Goal: Task Accomplishment & Management: Manage account settings

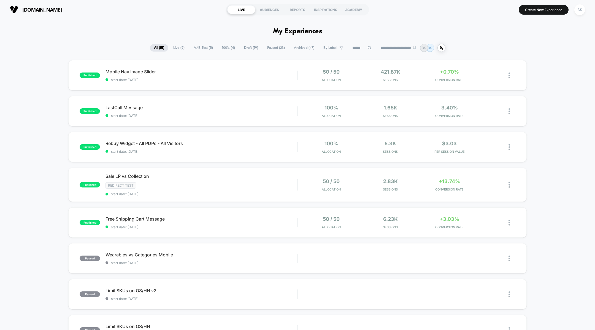
click at [200, 47] on span "A/B Test ( 5 )" at bounding box center [204, 47] width 28 height 7
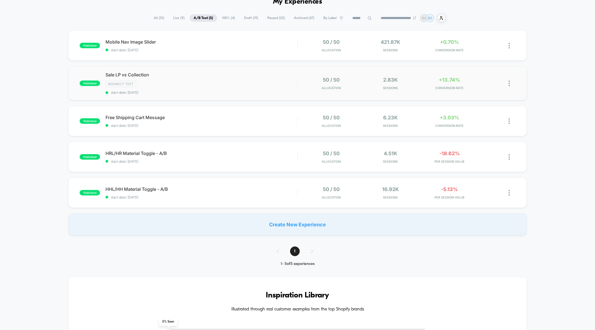
scroll to position [35, 0]
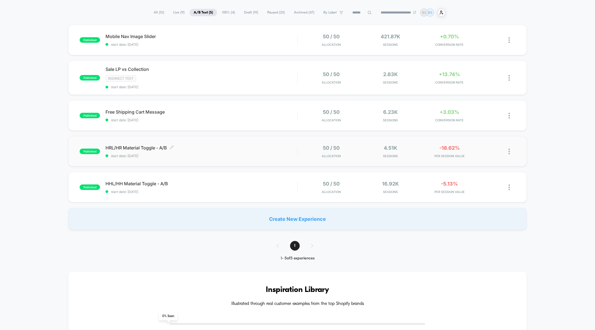
click at [285, 154] on span "start date: [DATE]" at bounding box center [202, 156] width 192 height 4
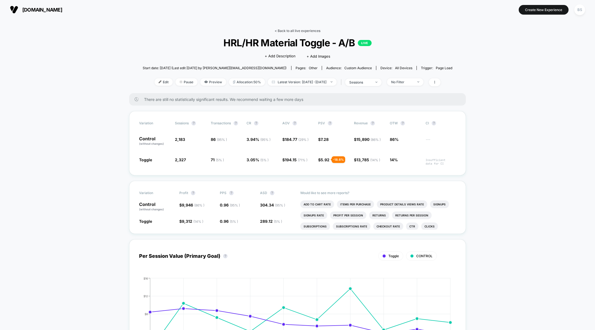
click at [284, 31] on link "< Back to all live experiences" at bounding box center [298, 31] width 46 height 4
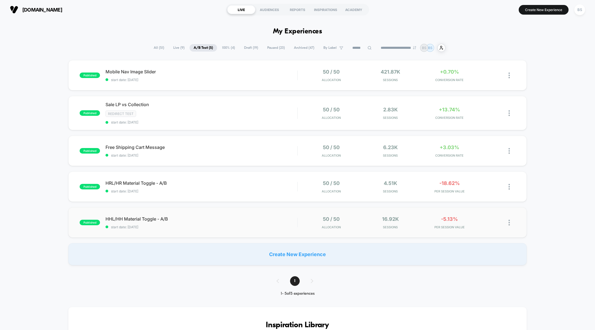
click at [309, 223] on div "50 / 50 Allocation" at bounding box center [331, 222] width 56 height 13
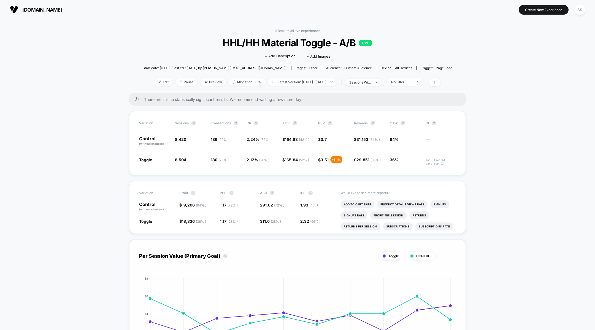
scroll to position [3, 0]
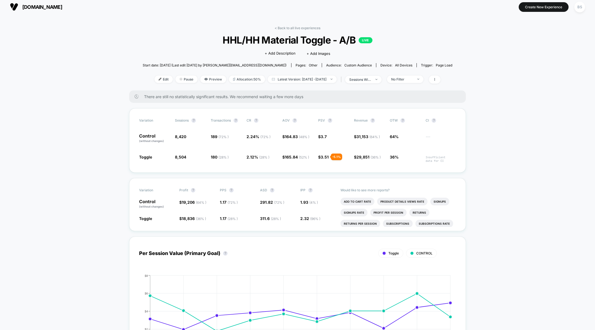
click at [280, 37] on span "HHL/HH Material Toggle - A/B LIVE" at bounding box center [297, 40] width 279 height 12
click at [418, 82] on span "No Filter" at bounding box center [405, 79] width 36 height 7
click at [407, 139] on div "Mobile Visitors ? Desktop Visitors ? Returning Visitors ? New Visitors ? No Fil…" at bounding box center [414, 130] width 68 height 84
click at [407, 131] on span "New Visitors" at bounding box center [409, 133] width 23 height 5
click at [408, 167] on div "Mobile Visitors ? Desktop Visitors ? Returning Visitors ? New Visitors ? No Fil…" at bounding box center [414, 130] width 68 height 84
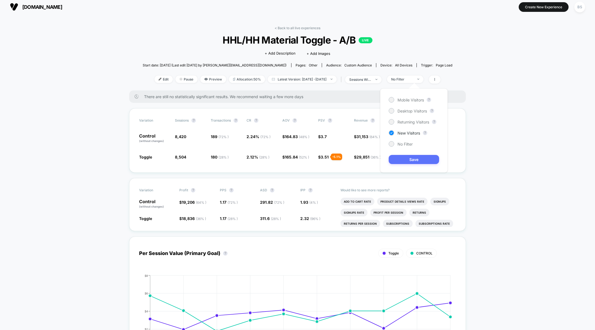
click at [408, 158] on button "Save" at bounding box center [414, 159] width 50 height 9
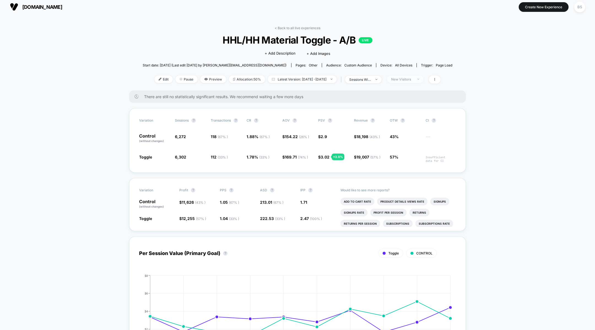
click at [410, 78] on div "New Visitors" at bounding box center [402, 79] width 22 height 4
click at [407, 120] on span "Returning Visitors" at bounding box center [414, 122] width 32 height 5
click at [403, 163] on button "Save" at bounding box center [414, 159] width 50 height 9
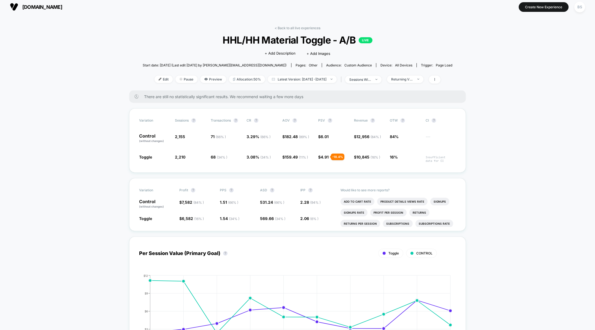
click at [411, 71] on div "< Back to all live experiences HHL/HH Material Toggle - A/B LIVE Click to edit …" at bounding box center [298, 58] width 310 height 64
click at [411, 76] on span "Returning Visitors" at bounding box center [405, 79] width 36 height 7
click at [411, 114] on div "Mobile Visitors ? Desktop Visitors ? Returning Visitors ? New Visitors ? No Fil…" at bounding box center [414, 130] width 68 height 84
click at [410, 111] on span "Desktop Visitors" at bounding box center [412, 111] width 29 height 5
click at [406, 161] on button "Save" at bounding box center [414, 159] width 50 height 9
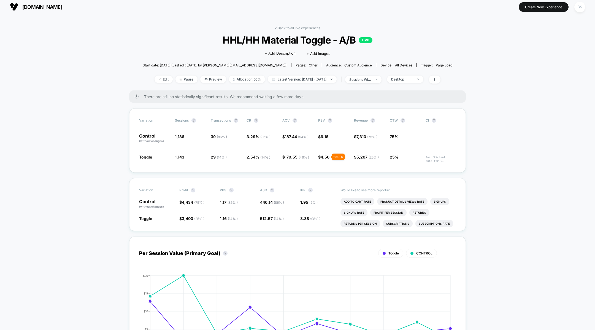
click at [407, 85] on div "< Back to all live experiences HHL/HH Material Toggle - A/B LIVE Click to edit …" at bounding box center [298, 58] width 310 height 64
click at [407, 77] on div "Desktop" at bounding box center [402, 79] width 22 height 4
click at [403, 105] on div "Mobile Visitors ? Desktop Visitors ? Returning Visitors ? New Visitors ? No Fil…" at bounding box center [414, 130] width 68 height 84
click at [403, 99] on span "Mobile Visitors" at bounding box center [411, 100] width 26 height 5
click at [402, 155] on button "Save" at bounding box center [414, 159] width 50 height 9
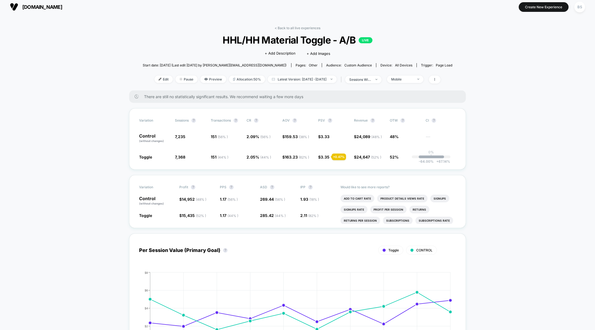
click at [271, 26] on div "< Back to all live experiences HHL/HH Material Toggle - A/B LIVE Click to edit …" at bounding box center [298, 58] width 310 height 64
click at [282, 26] on link "< Back to all live experiences" at bounding box center [298, 28] width 46 height 4
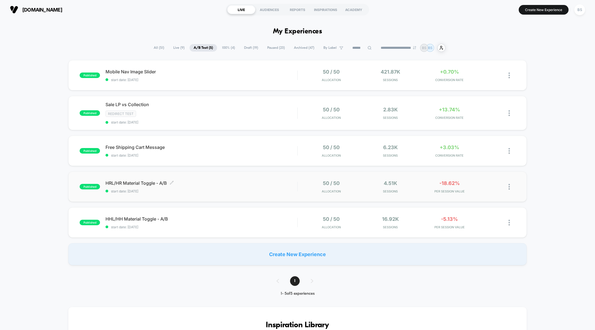
click at [253, 189] on span "start date: [DATE]" at bounding box center [202, 191] width 192 height 4
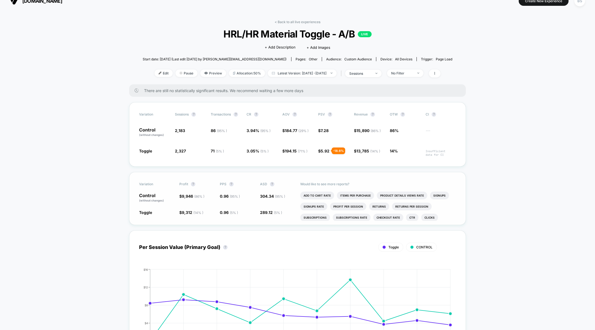
scroll to position [10, 0]
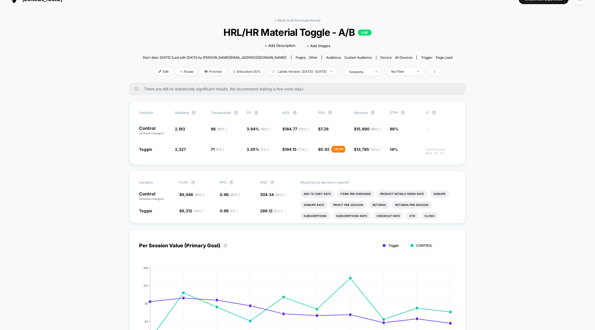
click at [296, 23] on div "< Back to all live experiences HRL/HR Material Toggle - A/B LIVE Click to edit …" at bounding box center [298, 50] width 310 height 64
click at [296, 20] on link "< Back to all live experiences" at bounding box center [298, 20] width 46 height 4
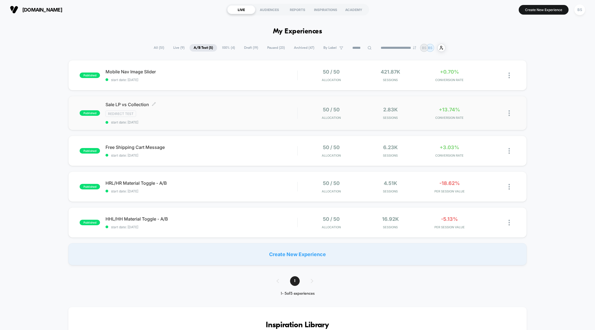
click at [273, 112] on div "Redirect Test" at bounding box center [202, 114] width 192 height 6
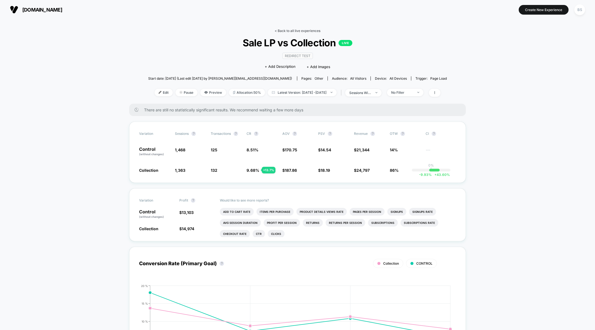
click at [292, 29] on link "< Back to all live experiences" at bounding box center [298, 31] width 46 height 4
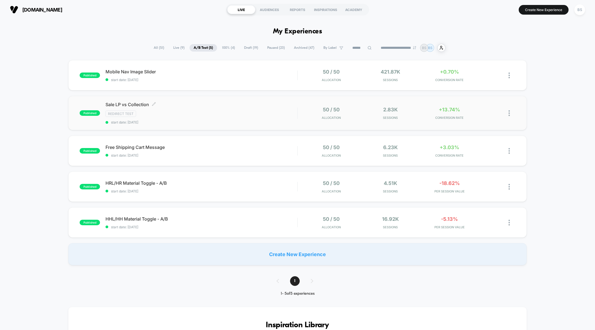
click at [244, 113] on div "Redirect Test" at bounding box center [202, 114] width 192 height 6
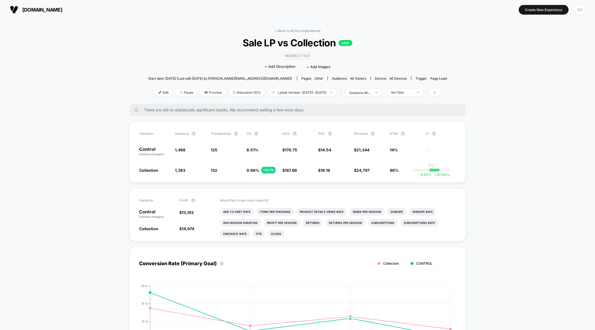
click at [270, 32] on div "< Back to all live experiences Sale LP vs Collection LIVE Redirect Test Click t…" at bounding box center [297, 66] width 299 height 75
click at [274, 32] on div "< Back to all live experiences Sale LP vs Collection LIVE Redirect Test Click t…" at bounding box center [297, 66] width 299 height 75
click at [279, 30] on link "< Back to all live experiences" at bounding box center [298, 31] width 46 height 4
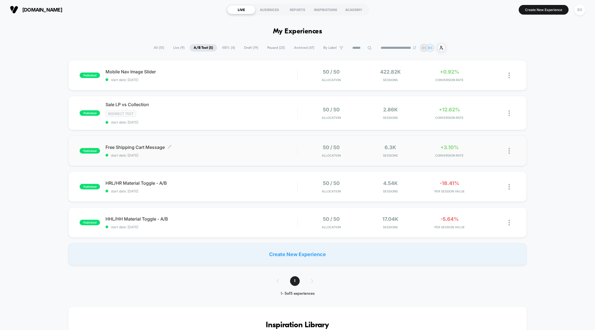
click at [262, 155] on span "start date: [DATE]" at bounding box center [202, 155] width 192 height 4
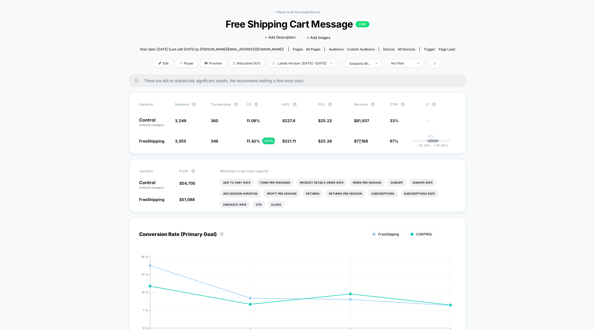
scroll to position [23, 0]
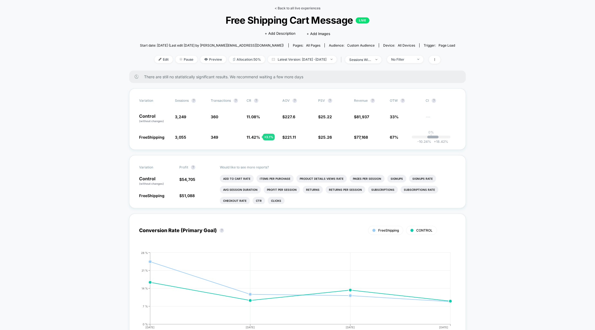
click at [299, 6] on link "< Back to all live experiences" at bounding box center [298, 8] width 46 height 4
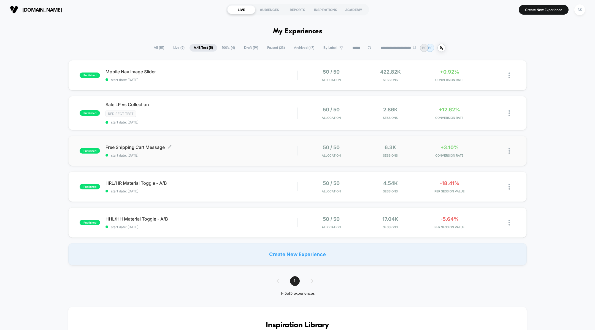
click at [253, 146] on span "Free Shipping Cart Message Click to edit experience details" at bounding box center [202, 147] width 192 height 6
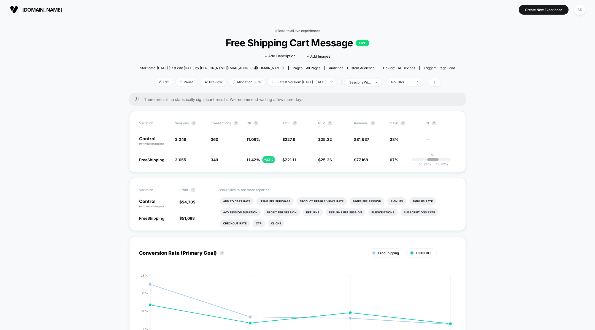
click at [292, 29] on link "< Back to all live experiences" at bounding box center [298, 31] width 46 height 4
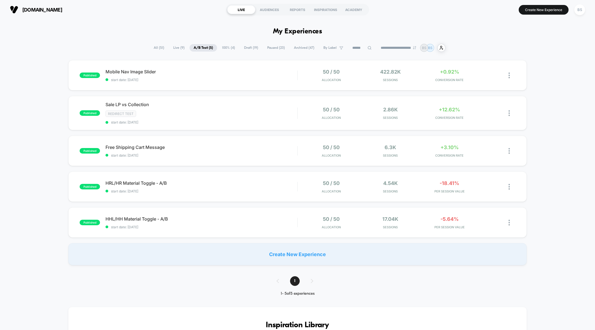
click at [153, 49] on span "All ( 51 )" at bounding box center [159, 47] width 19 height 7
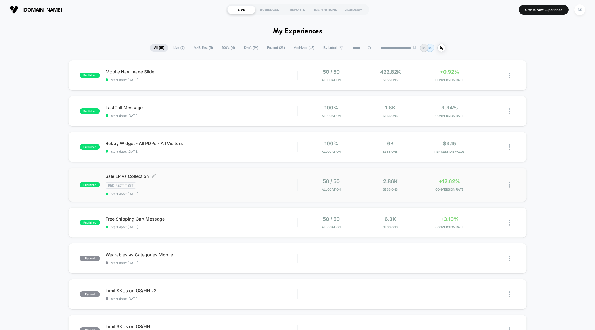
click at [271, 180] on div "Sale LP vs Collection Click to edit experience details Click to edit experience…" at bounding box center [202, 184] width 192 height 23
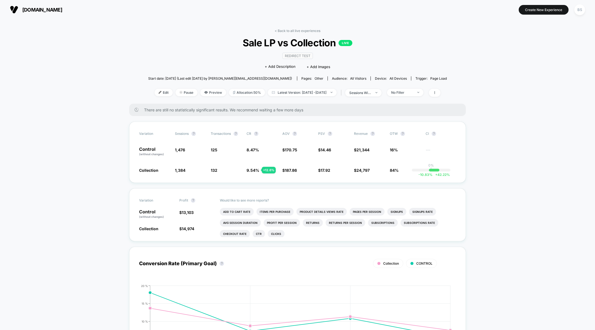
click at [288, 39] on span "Sale LP vs Collection LIVE" at bounding box center [297, 43] width 269 height 12
click at [288, 33] on div "< Back to all live experiences Sale LP vs Collection LIVE Redirect Test Click t…" at bounding box center [297, 66] width 299 height 75
click at [286, 31] on link "< Back to all live experiences" at bounding box center [298, 31] width 46 height 4
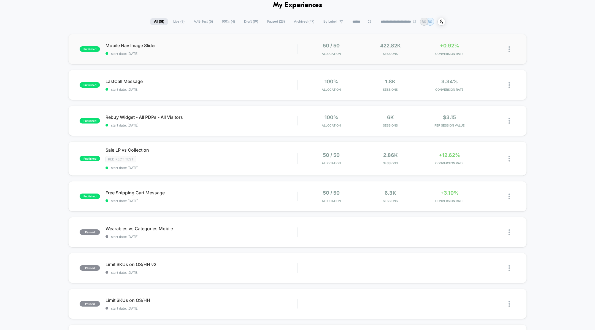
scroll to position [39, 0]
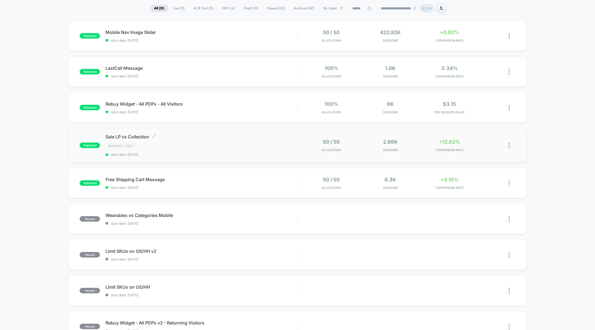
click at [286, 147] on div "Redirect Test" at bounding box center [202, 146] width 192 height 6
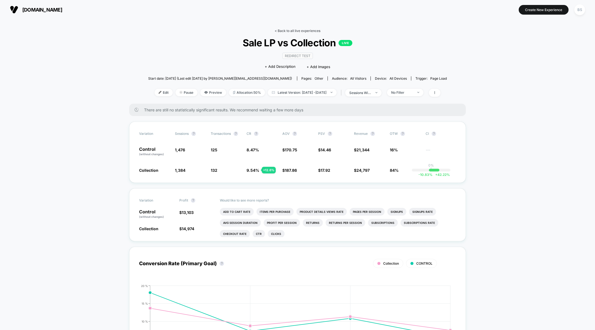
click at [292, 30] on link "< Back to all live experiences" at bounding box center [298, 31] width 46 height 4
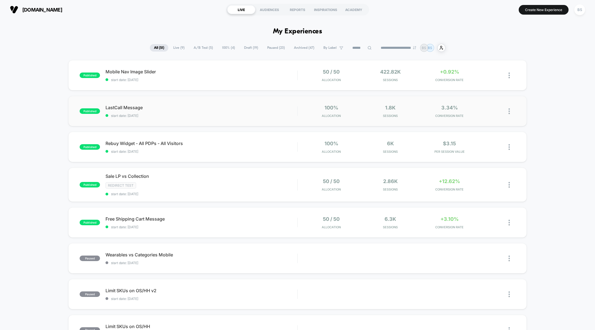
drag, startPoint x: 255, startPoint y: 80, endPoint x: 234, endPoint y: 120, distance: 45.5
click at [233, 121] on div "published Mobile Nav Image Slider start date: [DATE] 50 / 50 Allocation 422.82k…" at bounding box center [297, 288] width 595 height 456
click at [250, 225] on span "start date: [DATE]" at bounding box center [202, 227] width 192 height 4
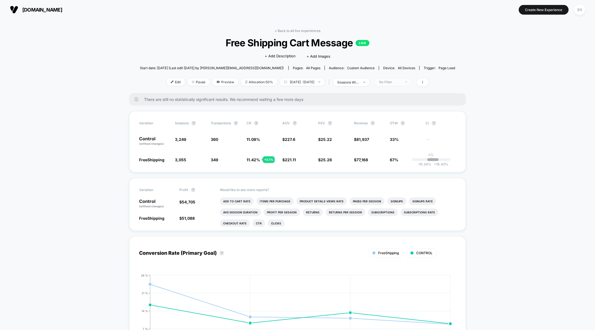
click at [401, 81] on div "No Filter" at bounding box center [390, 82] width 22 height 4
click at [393, 102] on span "Mobile Visitors" at bounding box center [399, 102] width 26 height 5
click at [389, 171] on div "Mobile Visitors ? Desktop Visitors ? Returning Visitors ? New Visitors ? No Fil…" at bounding box center [403, 133] width 68 height 84
click at [393, 162] on button "Save" at bounding box center [402, 162] width 50 height 9
click at [396, 86] on div "Edit Pause Preview Allocation: 50% [DATE] - [DATE] | sessions with impression M…" at bounding box center [298, 82] width 316 height 8
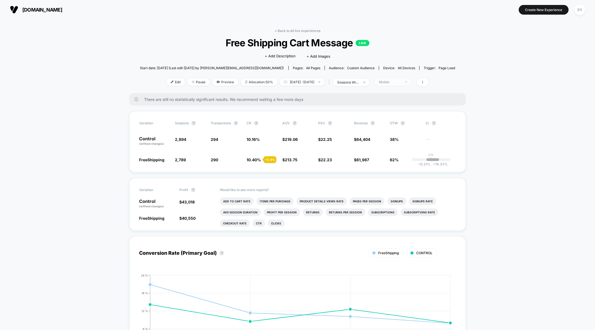
click at [397, 82] on div "Mobile" at bounding box center [390, 82] width 22 height 4
click at [392, 115] on span "Desktop Visitors" at bounding box center [400, 113] width 29 height 5
click at [391, 162] on button "Save" at bounding box center [402, 162] width 50 height 9
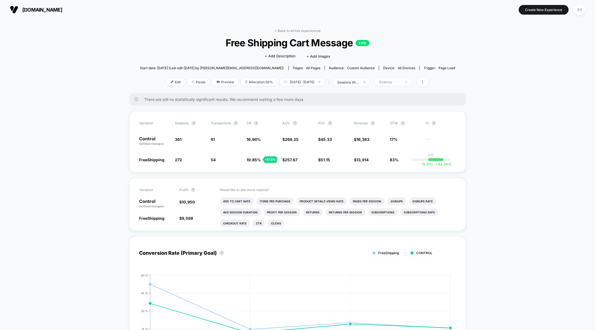
click at [401, 80] on div "Desktop" at bounding box center [390, 82] width 22 height 4
click at [389, 138] on div "New Visitors" at bounding box center [392, 136] width 31 height 6
drag, startPoint x: 385, startPoint y: 174, endPoint x: 390, endPoint y: 160, distance: 15.7
click at [390, 160] on div "Mobile Visitors ? Desktop Visitors ? Returning Visitors ? New Visitors ? No Fil…" at bounding box center [402, 133] width 79 height 95
click at [390, 160] on button "Save" at bounding box center [402, 162] width 50 height 9
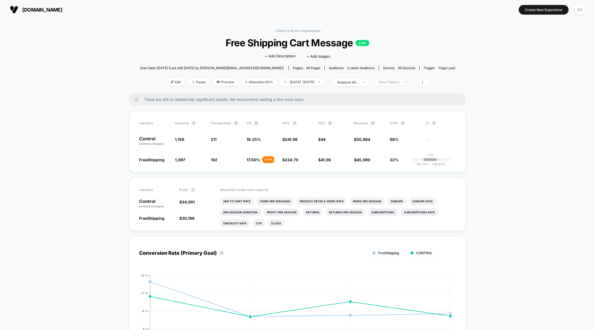
click at [401, 81] on div "New Visitors" at bounding box center [390, 82] width 22 height 4
drag, startPoint x: 388, startPoint y: 118, endPoint x: 388, endPoint y: 126, distance: 8.0
click at [388, 125] on div "Mobile Visitors ? Desktop Visitors ? Returning Visitors ? New Visitors ? No Fil…" at bounding box center [403, 133] width 68 height 84
click at [388, 126] on span "Returning Visitors" at bounding box center [402, 124] width 32 height 5
drag, startPoint x: 389, startPoint y: 151, endPoint x: 385, endPoint y: 165, distance: 14.2
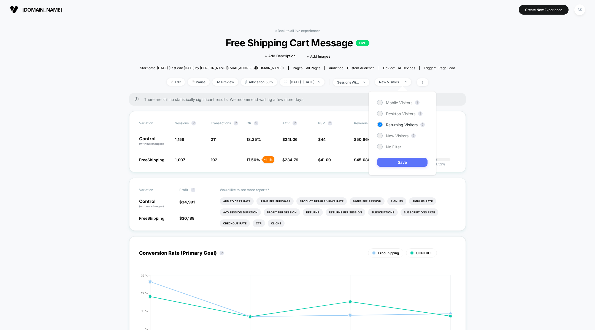
click at [385, 165] on div "Mobile Visitors ? Desktop Visitors ? Returning Visitors ? New Visitors ? No Fil…" at bounding box center [403, 133] width 68 height 84
click at [385, 165] on button "Save" at bounding box center [402, 162] width 50 height 9
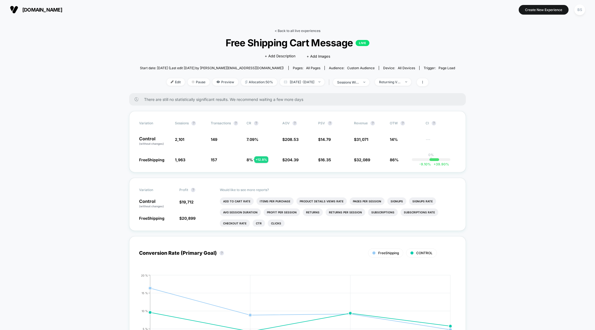
click at [278, 33] on link "< Back to all live experiences" at bounding box center [298, 31] width 46 height 4
